Goal: Task Accomplishment & Management: Manage account settings

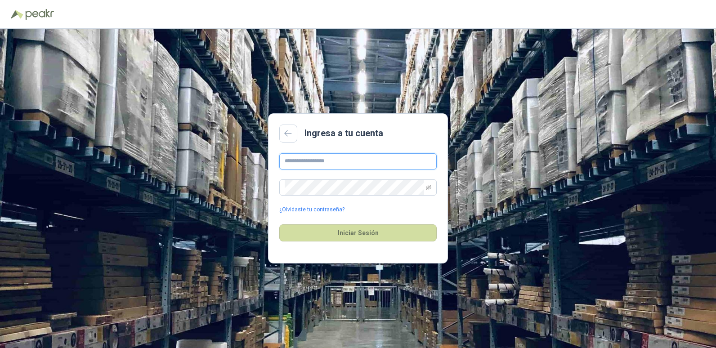
click at [314, 158] on input "text" at bounding box center [357, 161] width 157 height 16
type input "**********"
click at [279, 224] on button "Iniciar Sesión" at bounding box center [357, 232] width 157 height 17
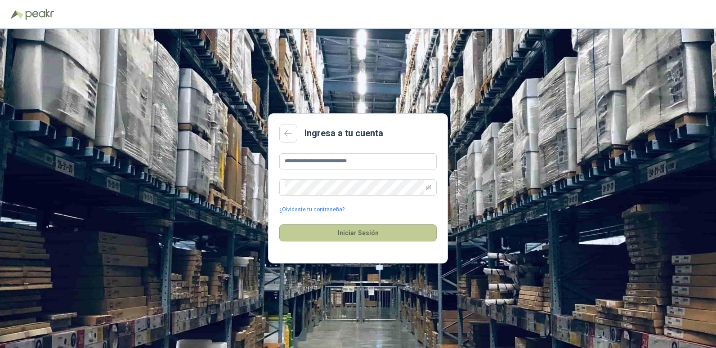
click at [389, 239] on button "Iniciar Sesión" at bounding box center [357, 232] width 157 height 17
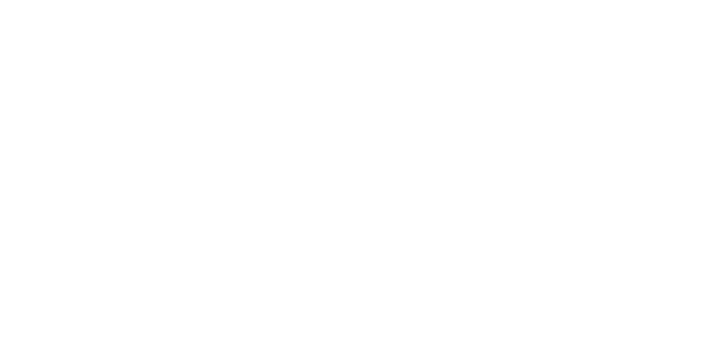
click at [237, 0] on html at bounding box center [358, 0] width 716 height 0
click at [566, 0] on html at bounding box center [358, 0] width 716 height 0
